Goal: Task Accomplishment & Management: Manage account settings

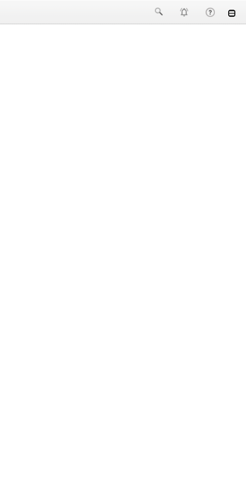
click at [239, 7] on link at bounding box center [239, 7] width 4 height 4
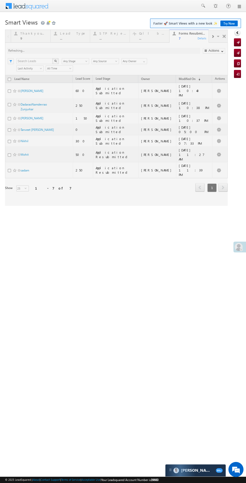
click at [238, 249] on span at bounding box center [239, 247] width 8 height 8
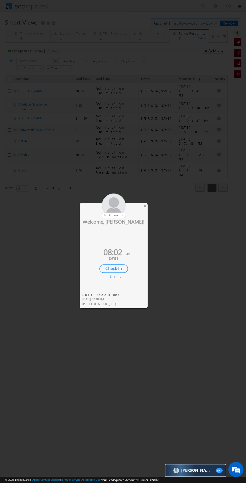
click at [117, 270] on div "Check-In" at bounding box center [113, 269] width 29 height 9
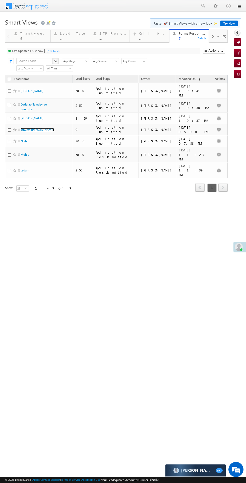
click at [34, 128] on link "Tanveet ahamed hoosain" at bounding box center [37, 130] width 33 height 4
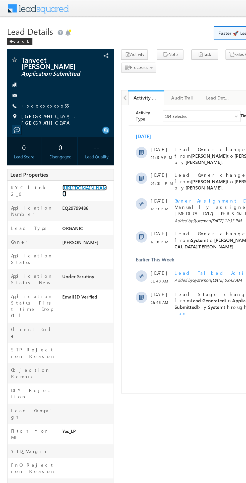
click at [59, 139] on link "https://angelbroking1-pk3em7sa.customui-test.leadsquared.com?leadId=58f49cc5-92…" at bounding box center [59, 134] width 31 height 9
click at [36, 74] on link "+xx-xxxxxxxx55" at bounding box center [31, 74] width 33 height 4
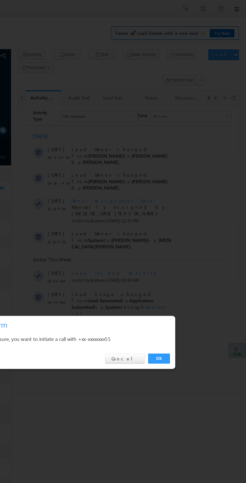
click at [184, 256] on link "OK" at bounding box center [184, 252] width 15 height 7
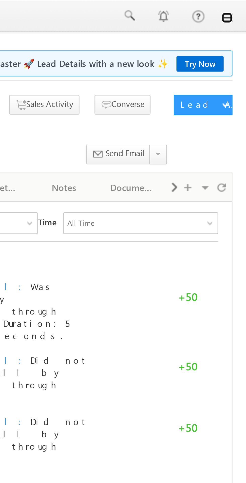
click at [240, 7] on link at bounding box center [239, 7] width 4 height 4
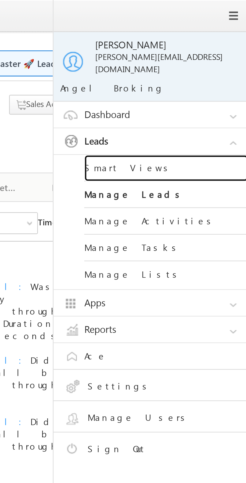
click at [201, 58] on link "Smart Views" at bounding box center [216, 62] width 60 height 10
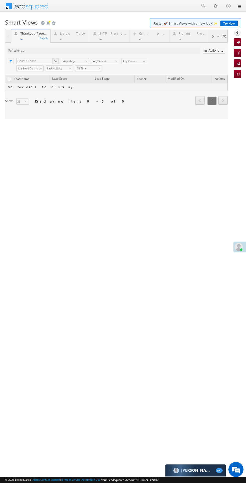
click at [165, 50] on div at bounding box center [116, 74] width 222 height 89
click at [177, 43] on div at bounding box center [116, 74] width 222 height 89
